Goal: Navigation & Orientation: Find specific page/section

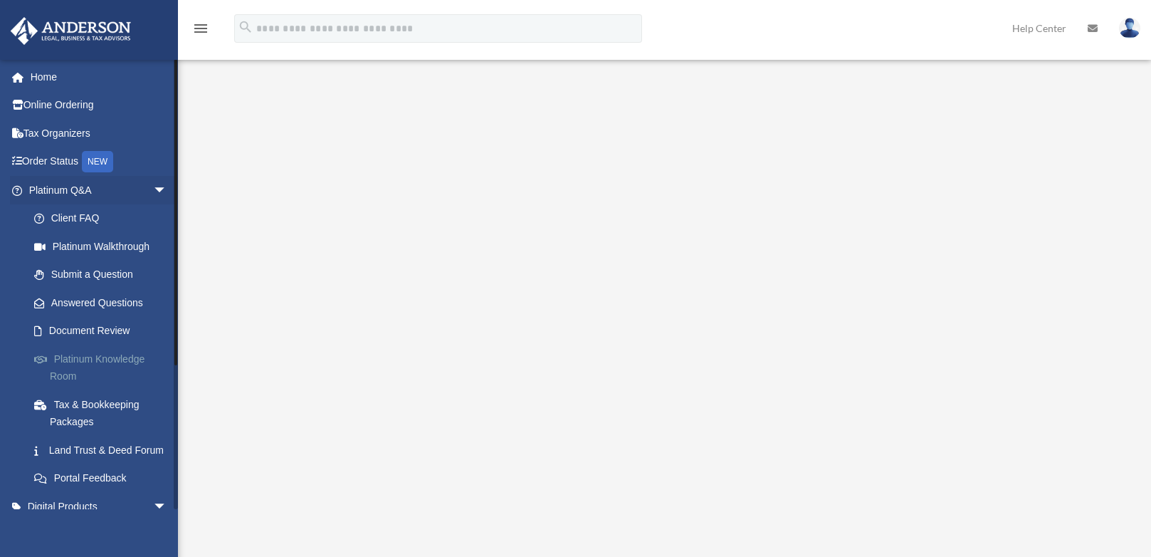
click at [67, 377] on link "Platinum Knowledge Room" at bounding box center [104, 368] width 169 height 46
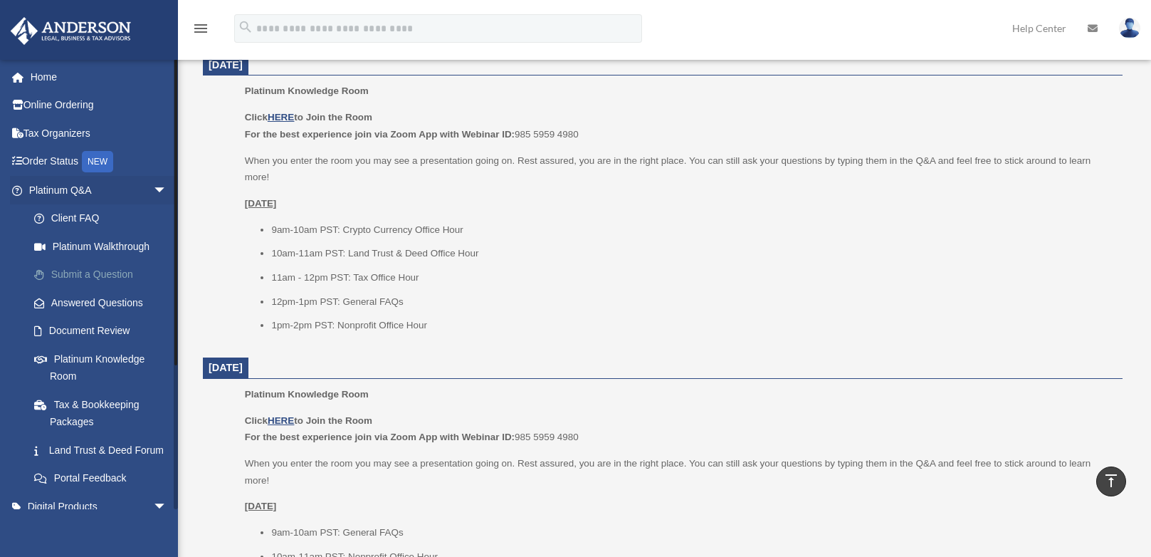
scroll to position [71, 0]
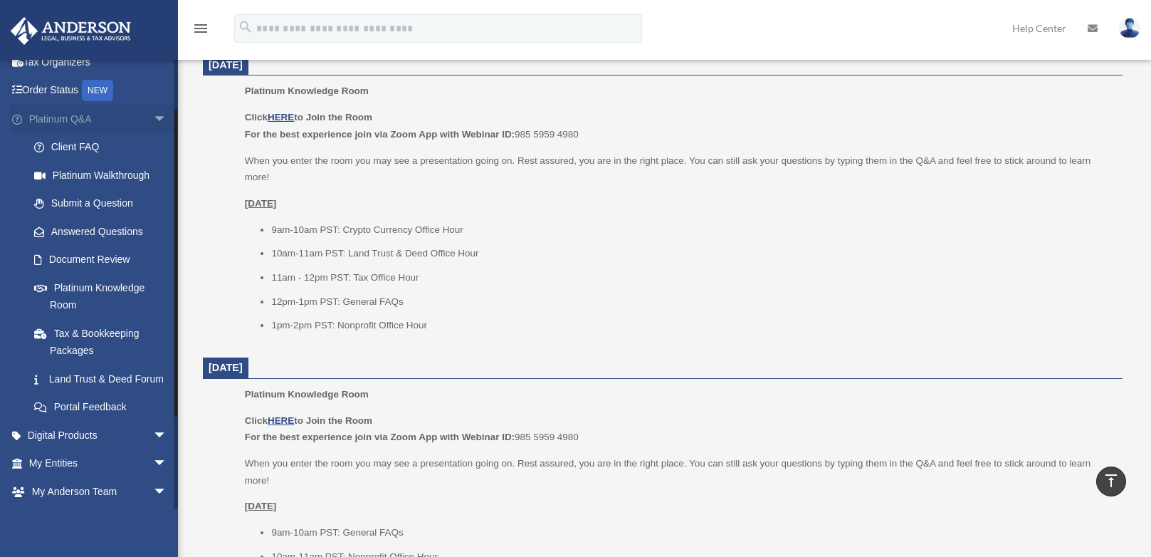
click at [153, 119] on span "arrow_drop_down" at bounding box center [167, 119] width 28 height 29
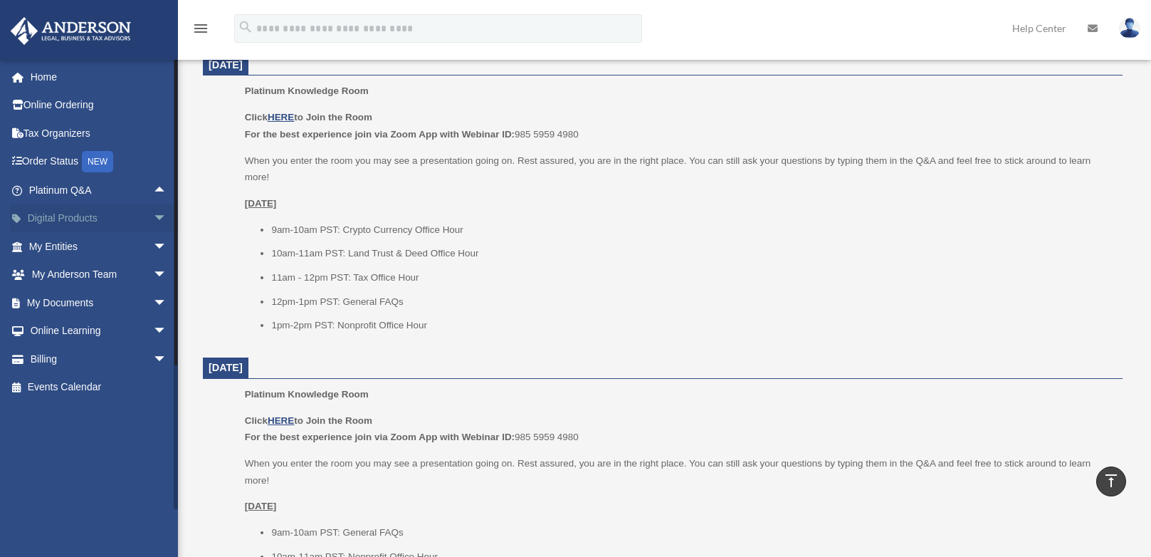
click at [153, 216] on span "arrow_drop_down" at bounding box center [167, 218] width 28 height 29
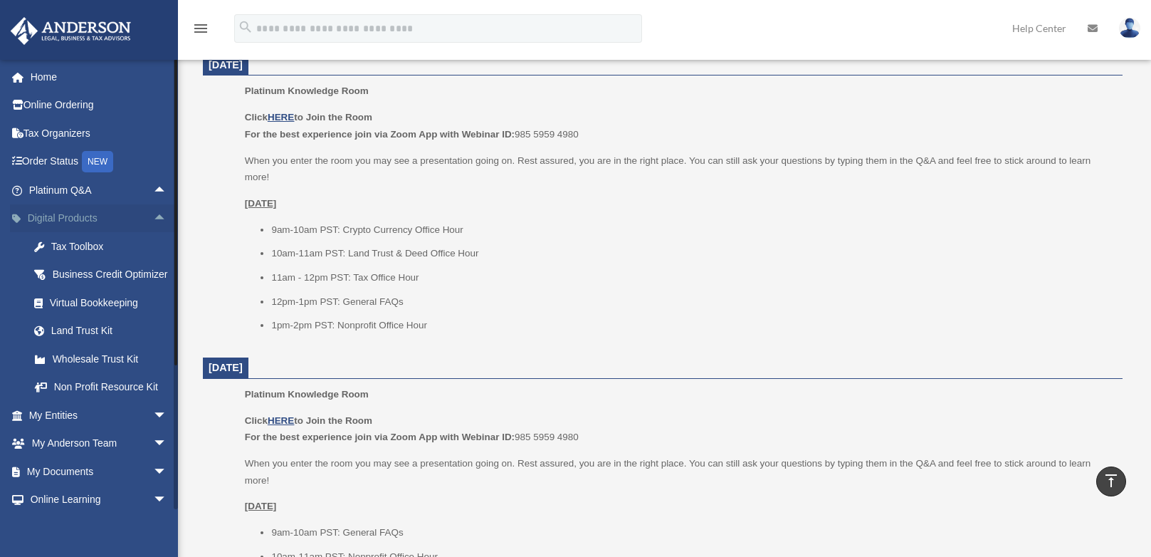
click at [153, 219] on span "arrow_drop_up" at bounding box center [167, 218] width 28 height 29
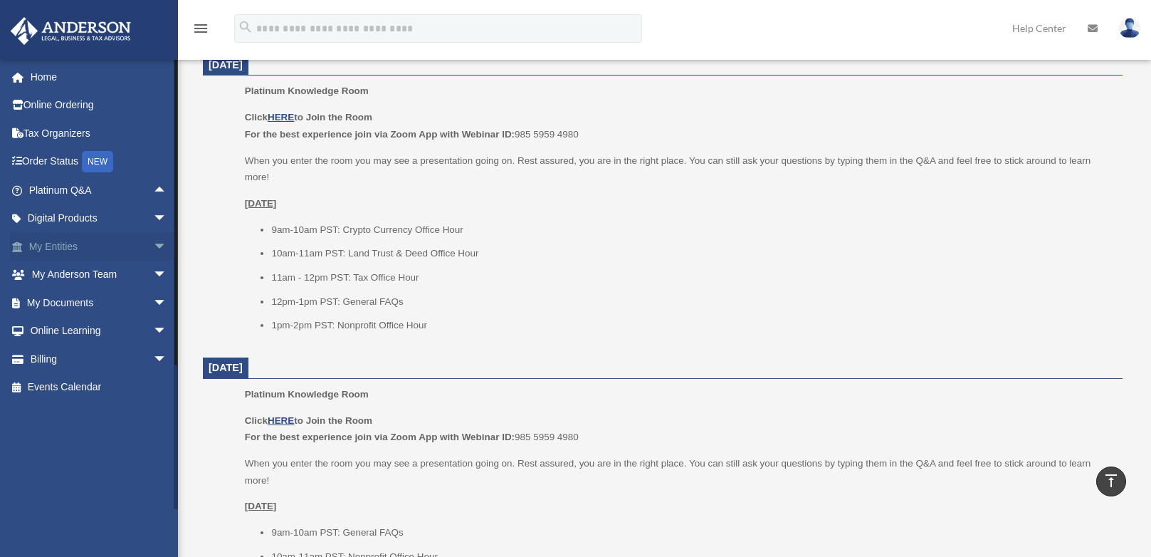
click at [153, 247] on span "arrow_drop_down" at bounding box center [167, 246] width 28 height 29
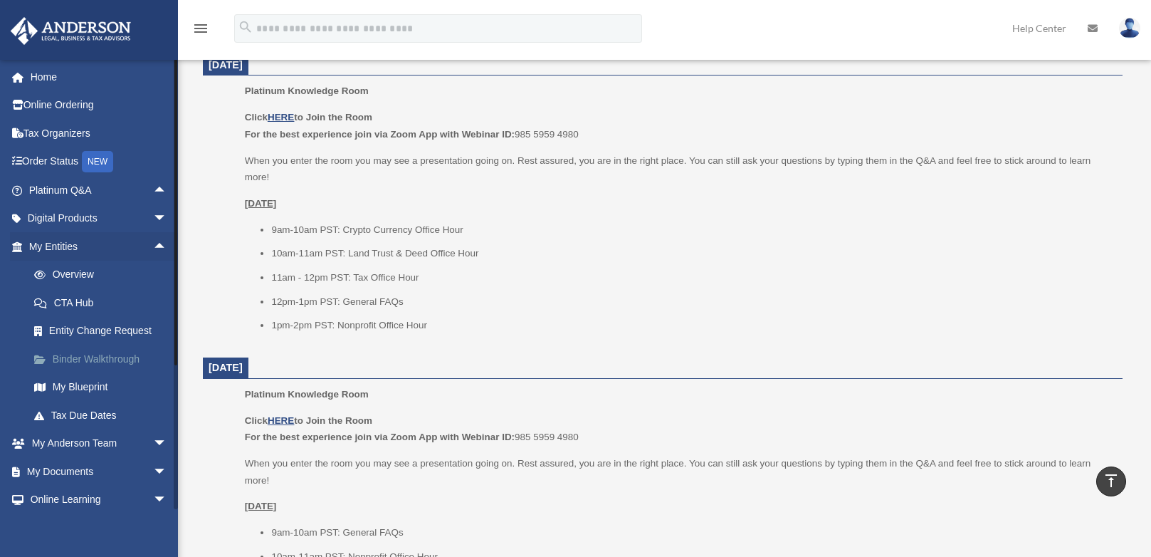
click at [80, 363] on link "Binder Walkthrough" at bounding box center [104, 359] width 169 height 28
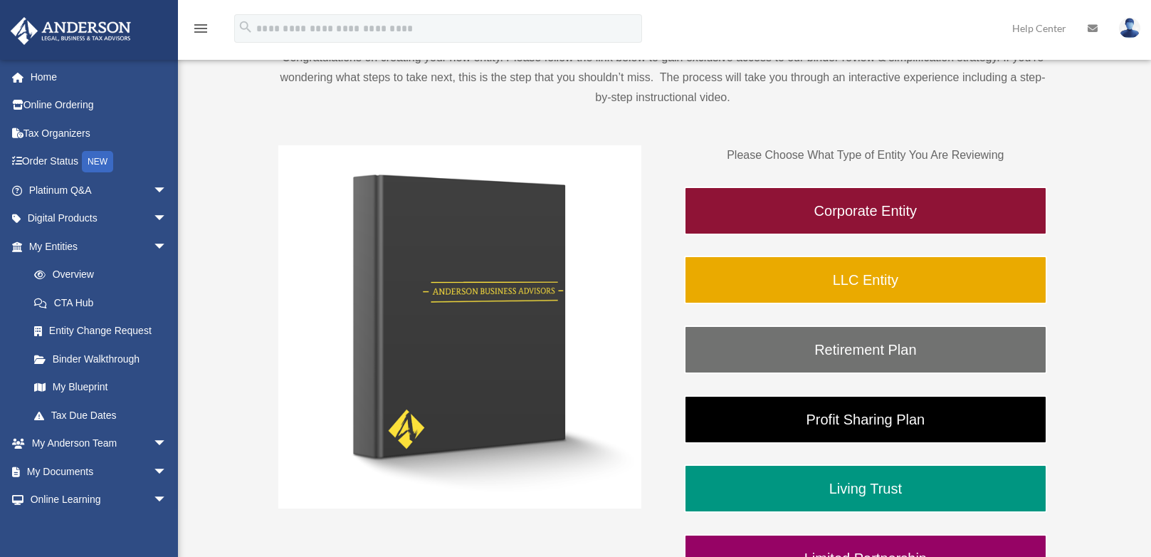
scroll to position [214, 0]
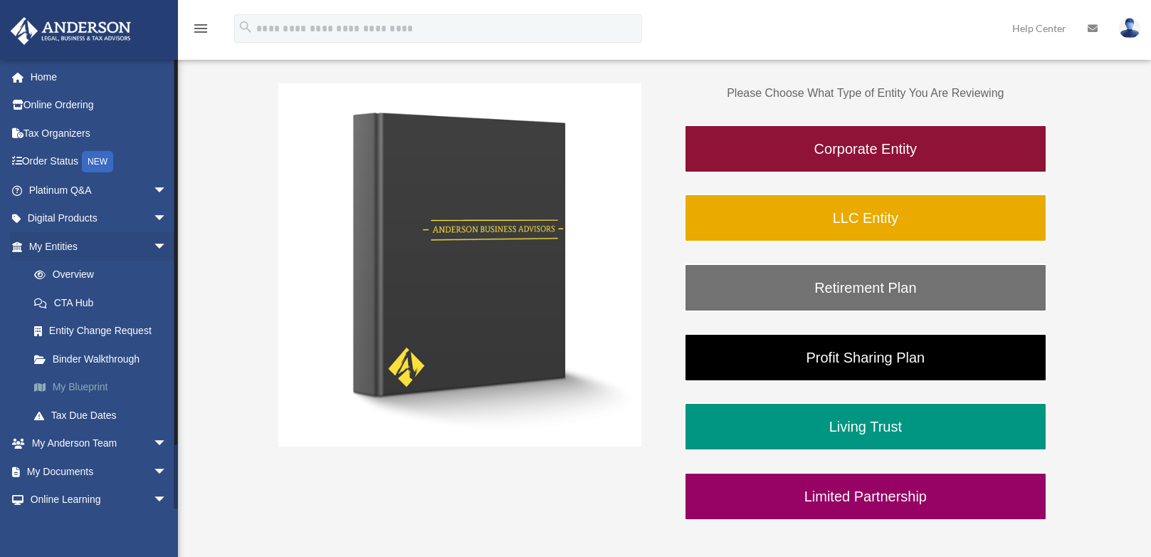
click at [84, 396] on link "My Blueprint" at bounding box center [104, 387] width 169 height 28
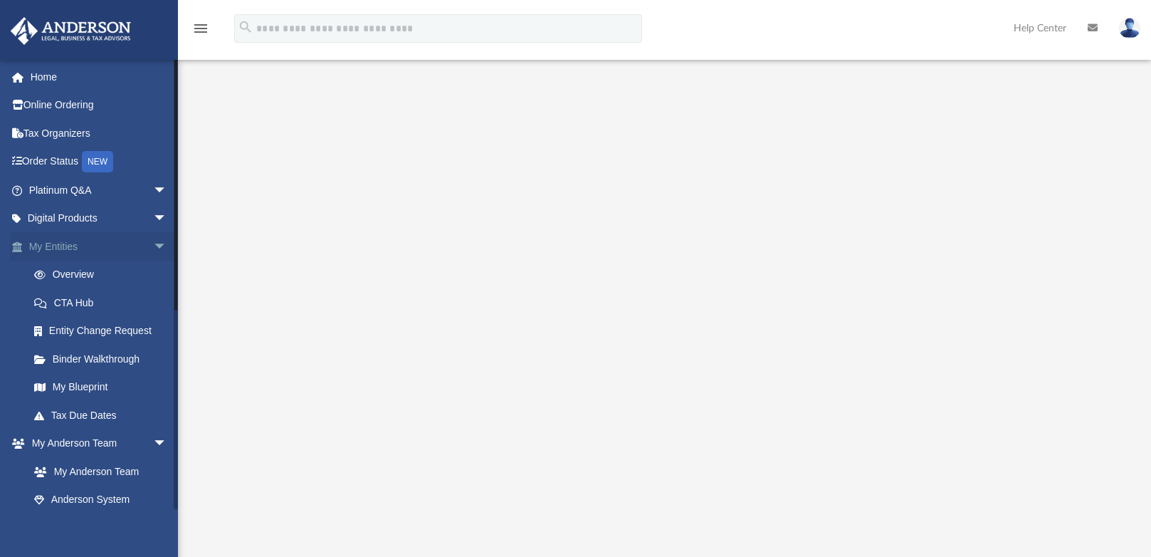
click at [153, 247] on span "arrow_drop_down" at bounding box center [167, 246] width 28 height 29
click at [153, 274] on span "arrow_drop_down" at bounding box center [167, 275] width 28 height 29
click at [153, 300] on span "arrow_drop_down" at bounding box center [167, 302] width 28 height 29
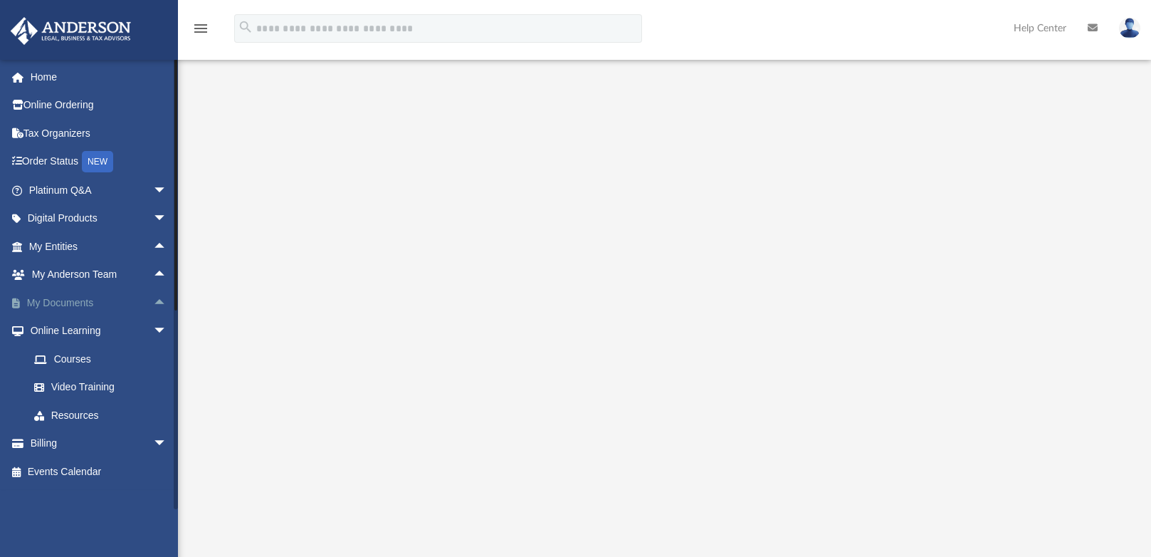
click at [153, 300] on span "arrow_drop_up" at bounding box center [167, 302] width 28 height 29
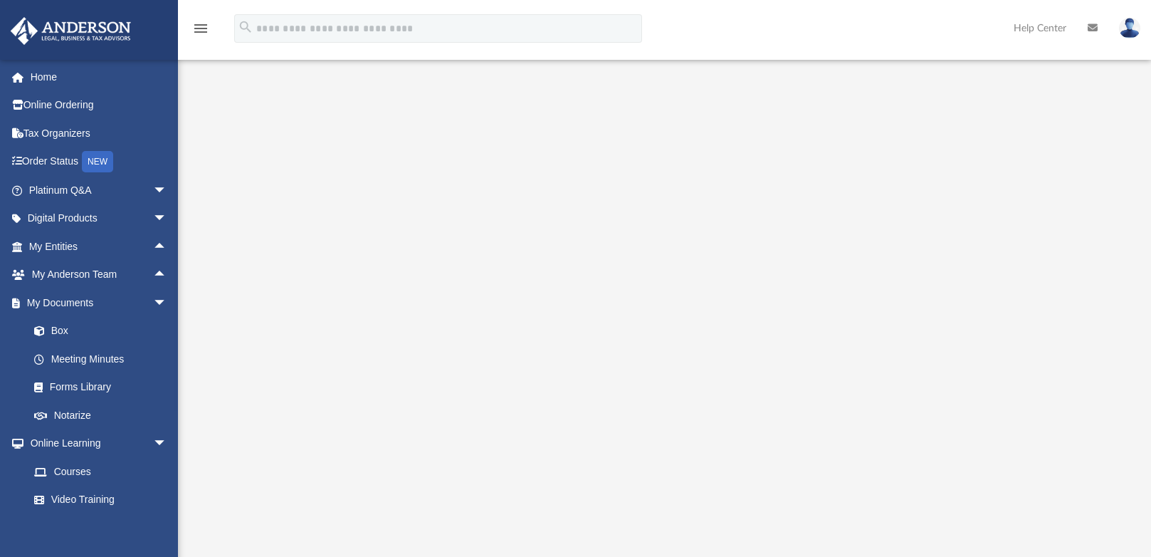
scroll to position [33, 0]
click at [153, 305] on span "arrow_drop_down" at bounding box center [167, 302] width 28 height 29
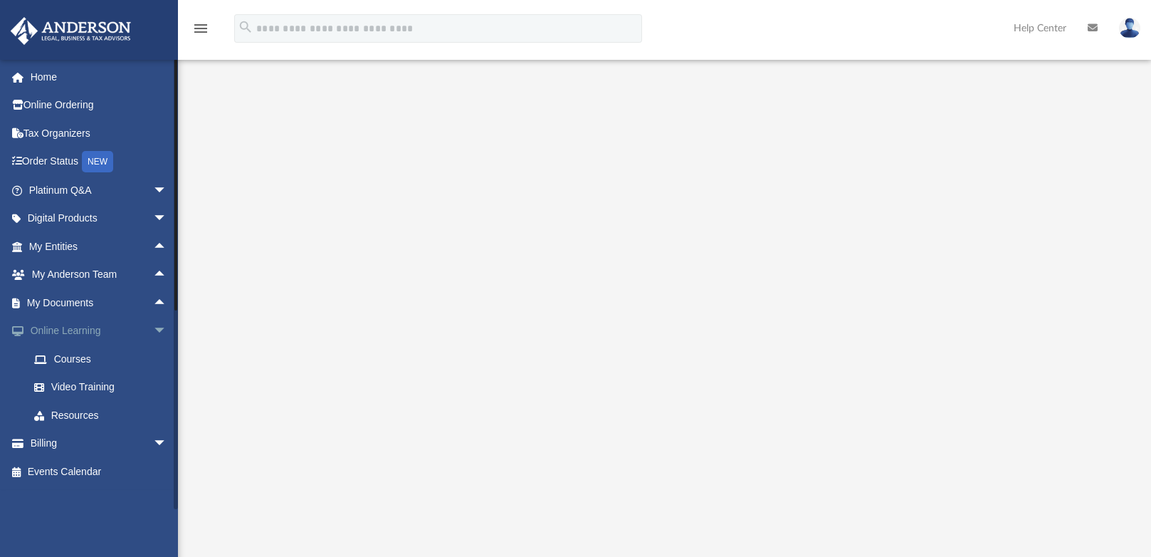
click at [153, 331] on span "arrow_drop_down" at bounding box center [167, 331] width 28 height 29
click at [153, 357] on span "arrow_drop_down" at bounding box center [167, 359] width 28 height 29
click at [153, 357] on span "arrow_drop_up" at bounding box center [167, 359] width 28 height 29
